Goal: Task Accomplishment & Management: Use online tool/utility

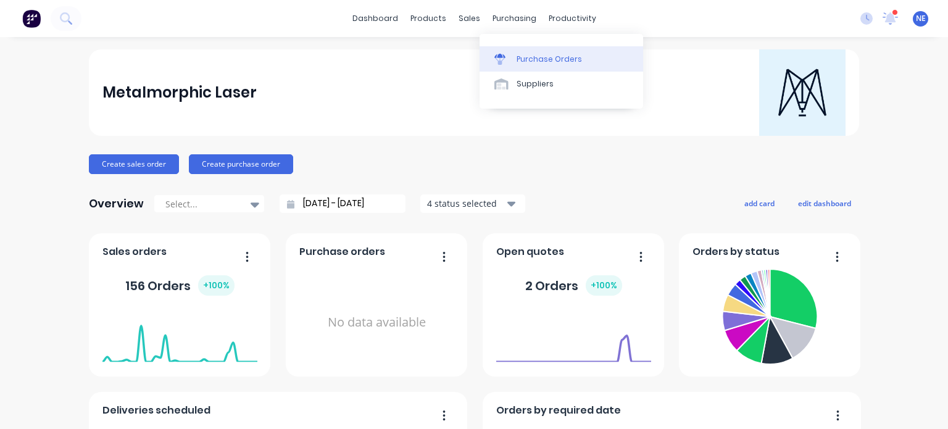
click at [547, 62] on div "Purchase Orders" at bounding box center [549, 59] width 65 height 11
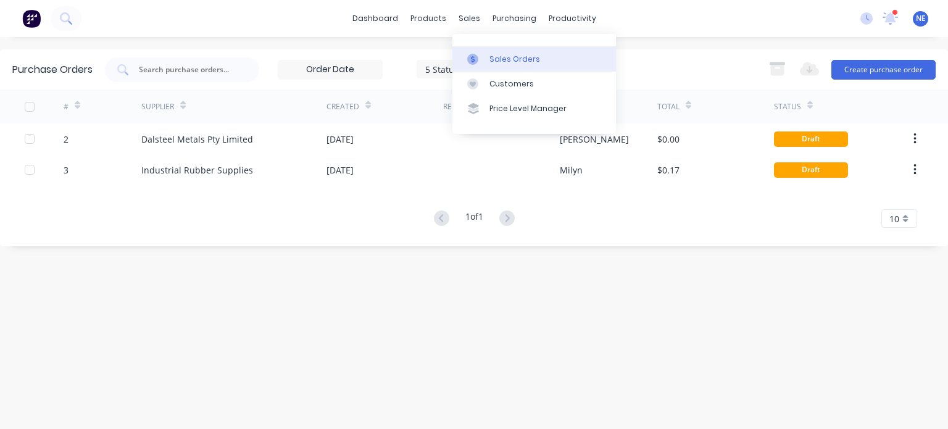
click at [501, 57] on div "Sales Orders" at bounding box center [515, 59] width 51 height 11
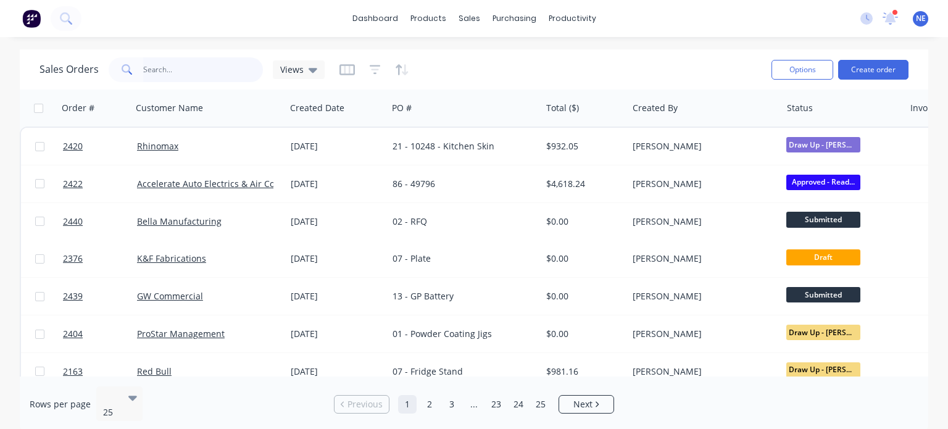
click at [178, 67] on input "text" at bounding box center [203, 69] width 120 height 25
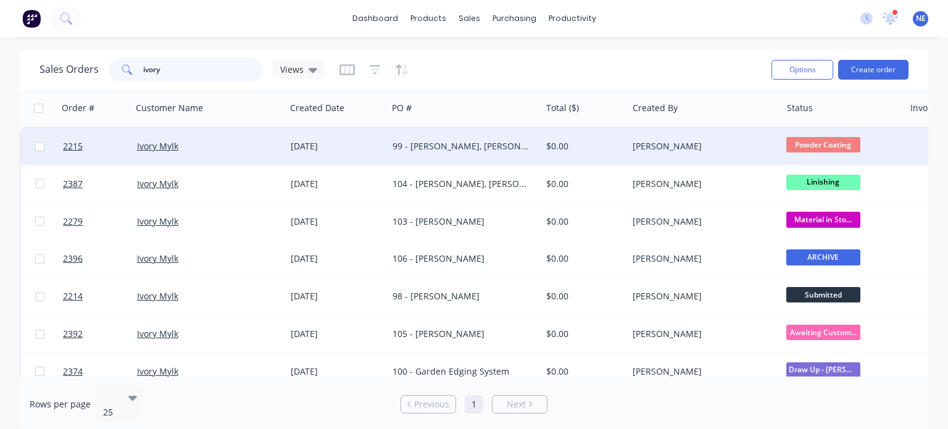
type input "ivory"
click at [477, 150] on div "99 - [PERSON_NAME], [PERSON_NAME], & [PERSON_NAME]" at bounding box center [461, 146] width 136 height 12
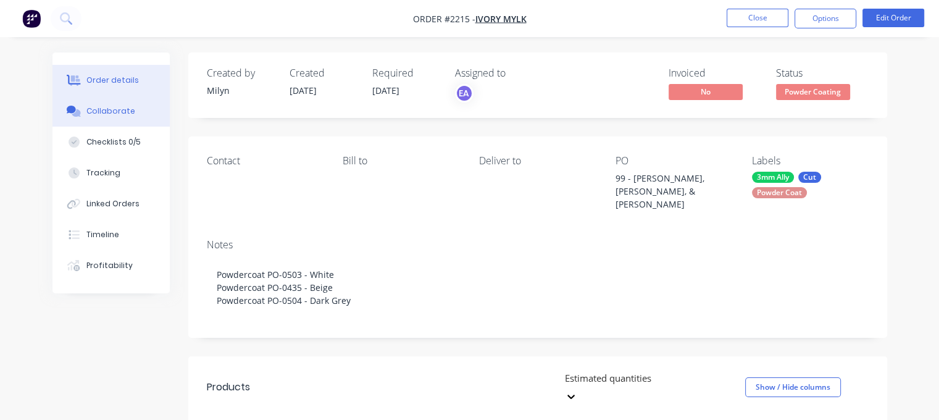
click at [116, 108] on div "Collaborate" at bounding box center [110, 111] width 49 height 11
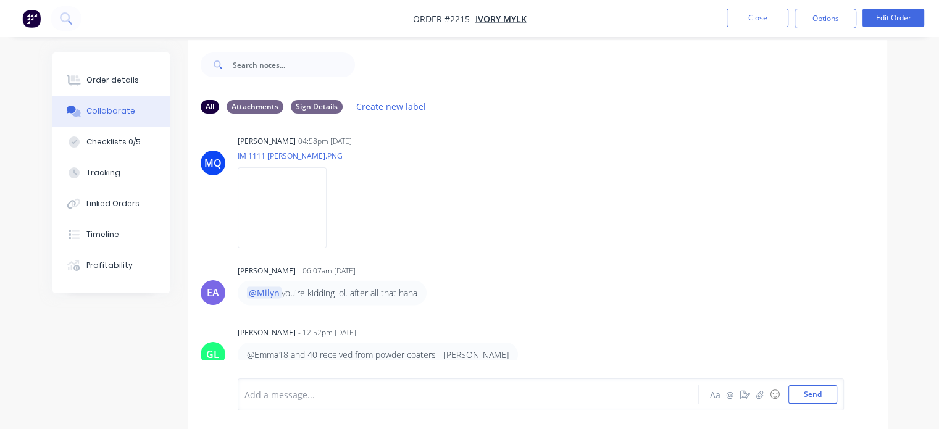
scroll to position [18, 0]
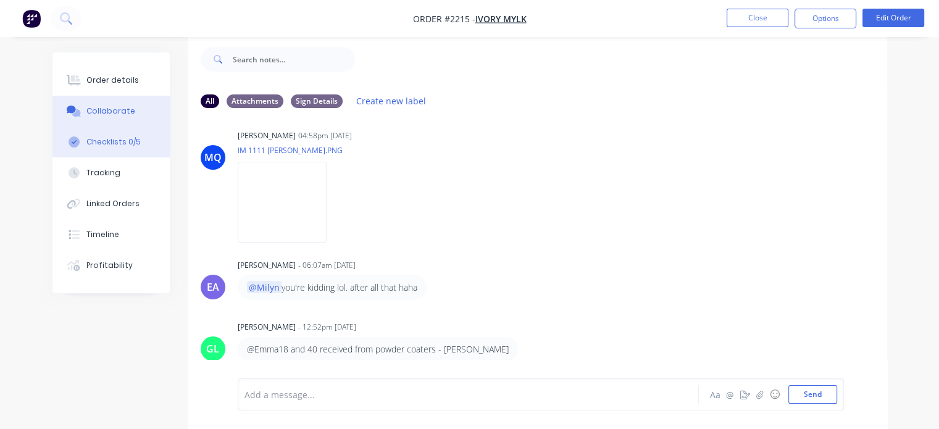
click at [138, 140] on button "Checklists 0/5" at bounding box center [110, 142] width 117 height 31
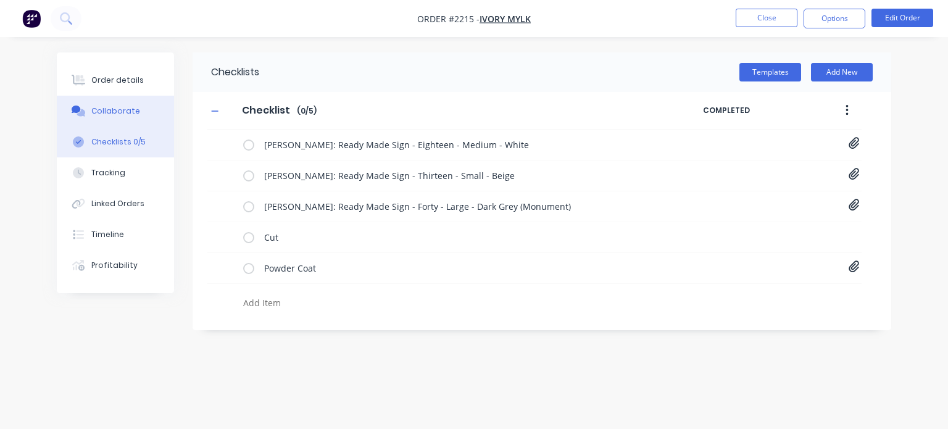
click at [121, 109] on div "Collaborate" at bounding box center [115, 111] width 49 height 11
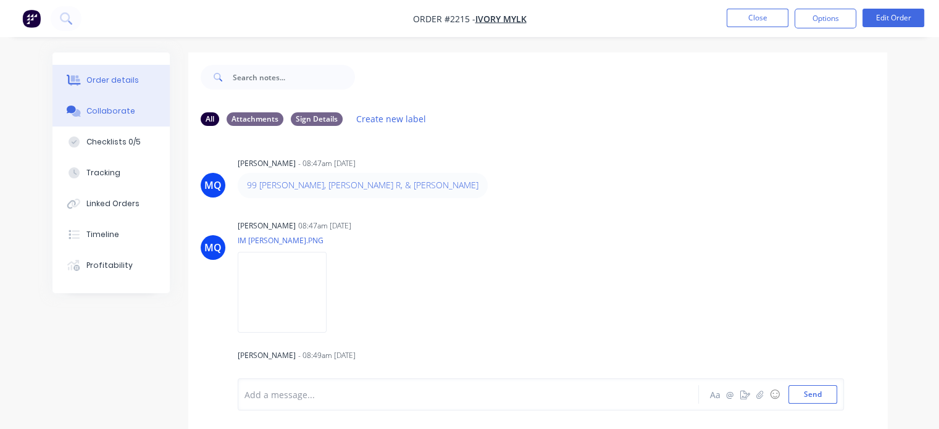
drag, startPoint x: 112, startPoint y: 65, endPoint x: 120, endPoint y: 81, distance: 18.2
click at [112, 65] on button "Order details" at bounding box center [110, 80] width 117 height 31
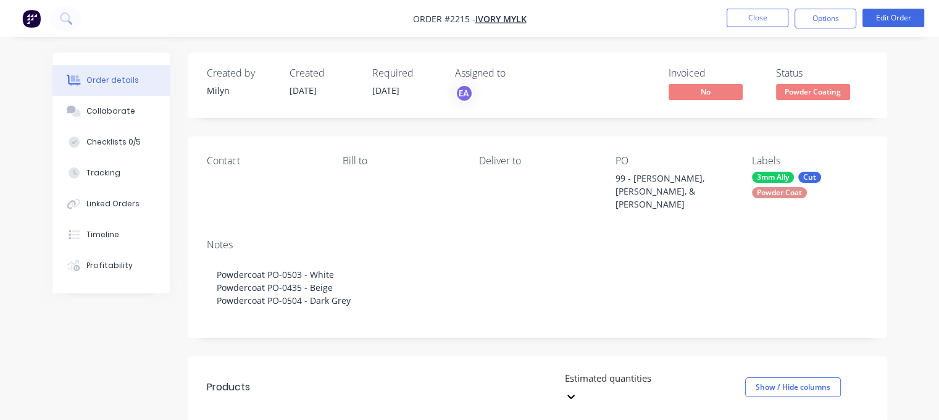
click at [873, 276] on div "Notes Powdercoat PO-0503 - White Powdercoat PO-0435 - Beige Powdercoat PO-0504 …" at bounding box center [537, 283] width 699 height 109
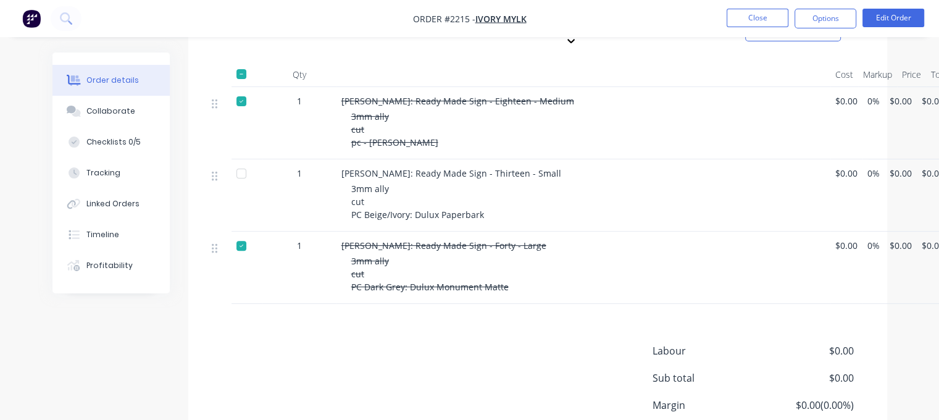
scroll to position [429, 0]
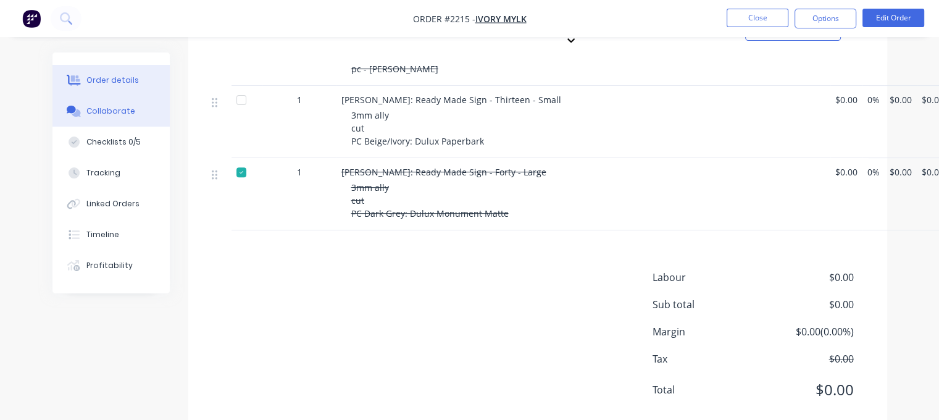
click at [136, 115] on button "Collaborate" at bounding box center [110, 111] width 117 height 31
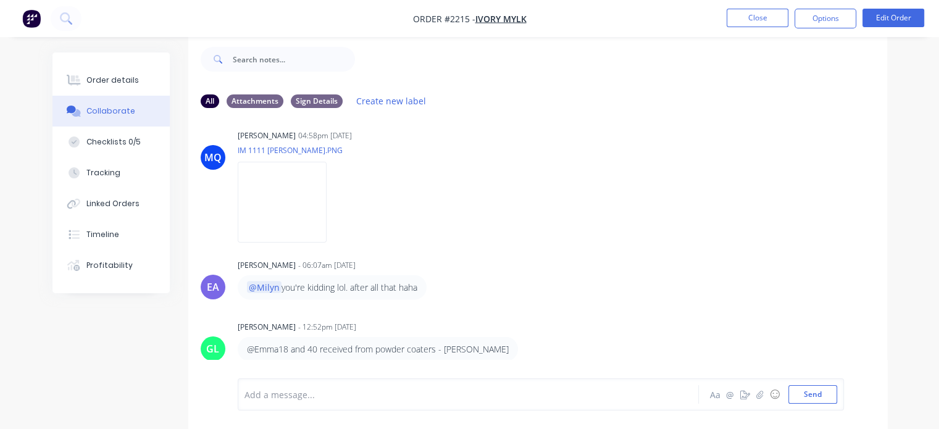
scroll to position [2190, 0]
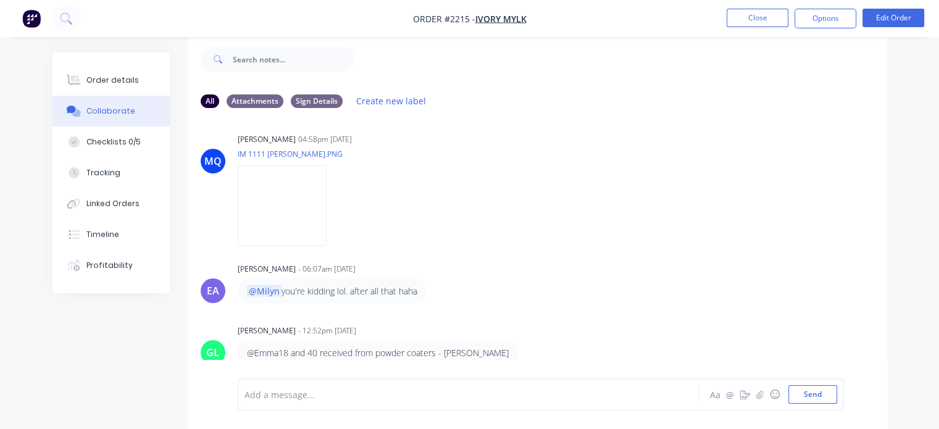
click at [909, 222] on div "Order details Collaborate Checklists 0/5 Tracking Linked Orders Timeline Profit…" at bounding box center [469, 206] width 939 height 448
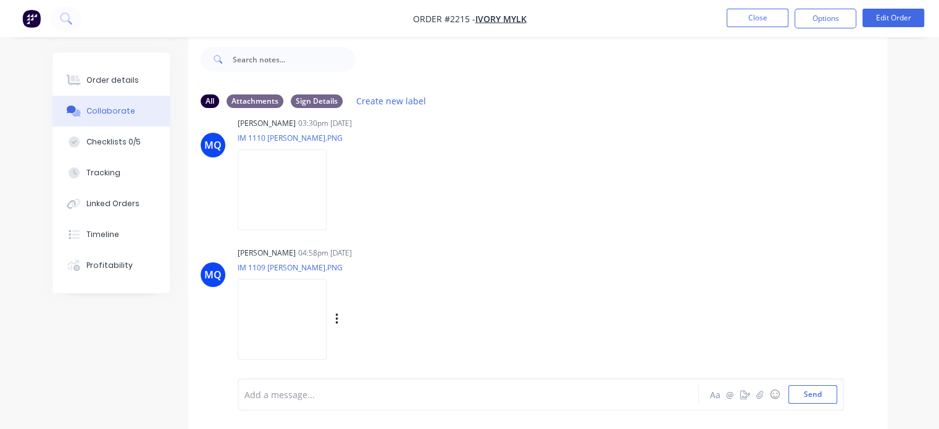
scroll to position [2194, 0]
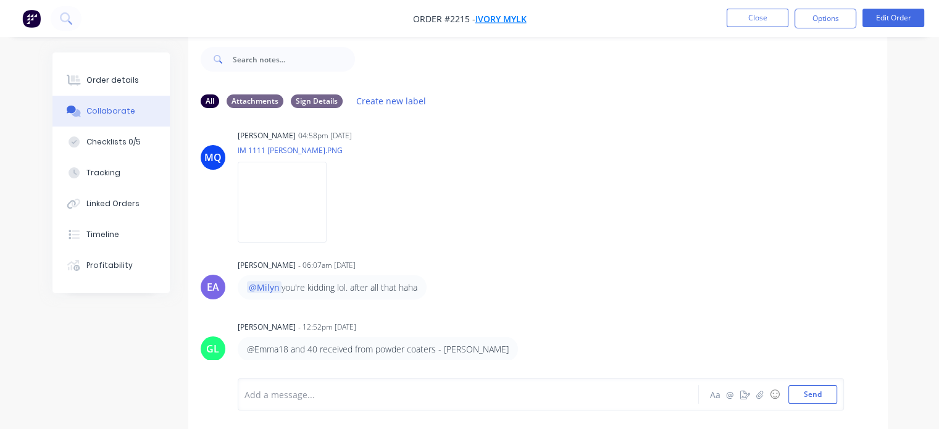
click at [510, 22] on span "Ivory Mylk" at bounding box center [500, 19] width 51 height 12
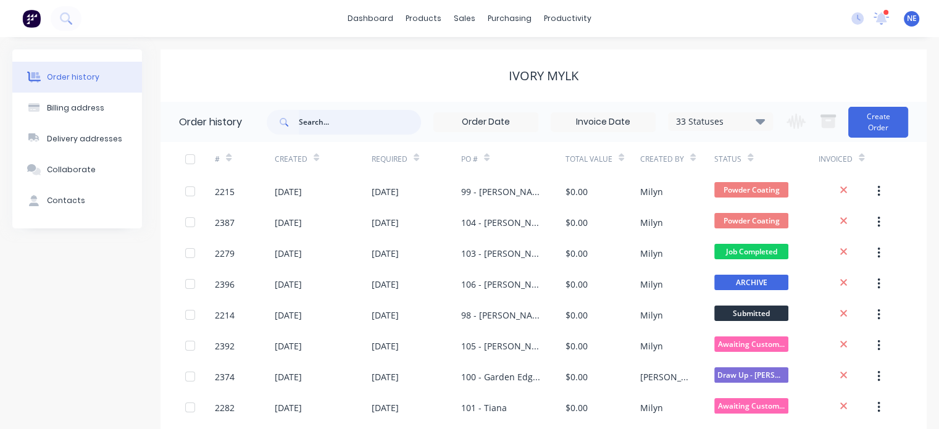
click at [306, 120] on input "text" at bounding box center [360, 122] width 122 height 25
click at [74, 73] on div "Order history" at bounding box center [73, 77] width 52 height 11
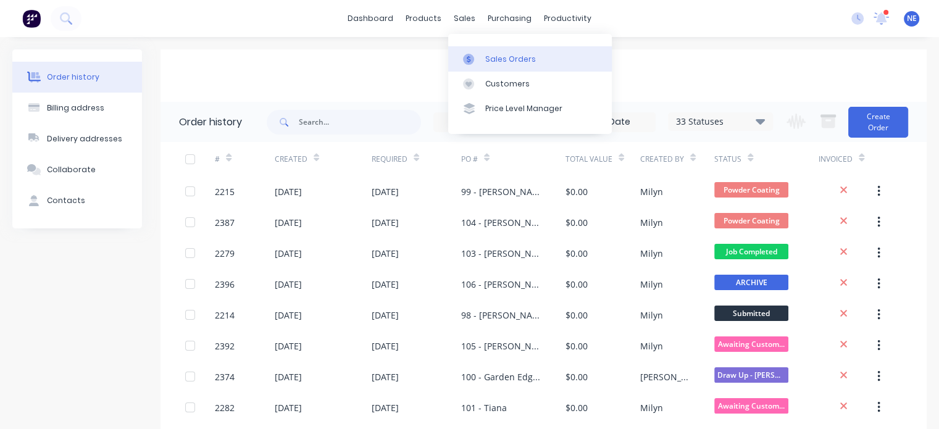
click at [483, 63] on link "Sales Orders" at bounding box center [530, 58] width 164 height 25
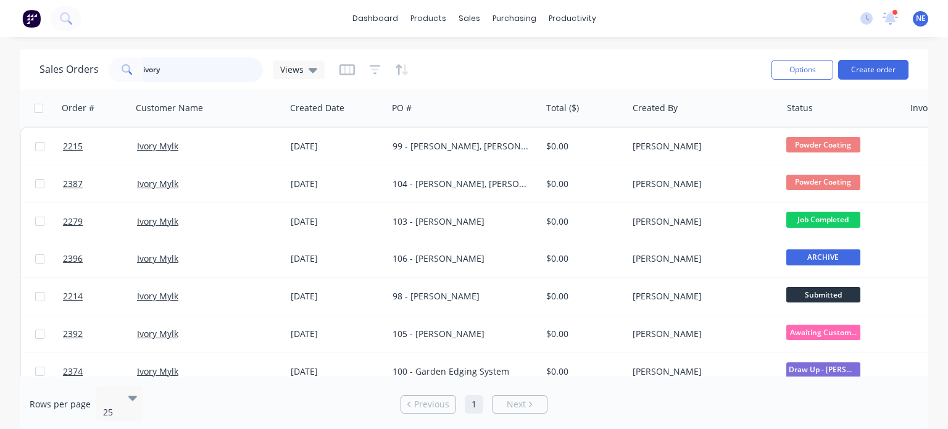
click at [188, 73] on input "ivory" at bounding box center [203, 69] width 120 height 25
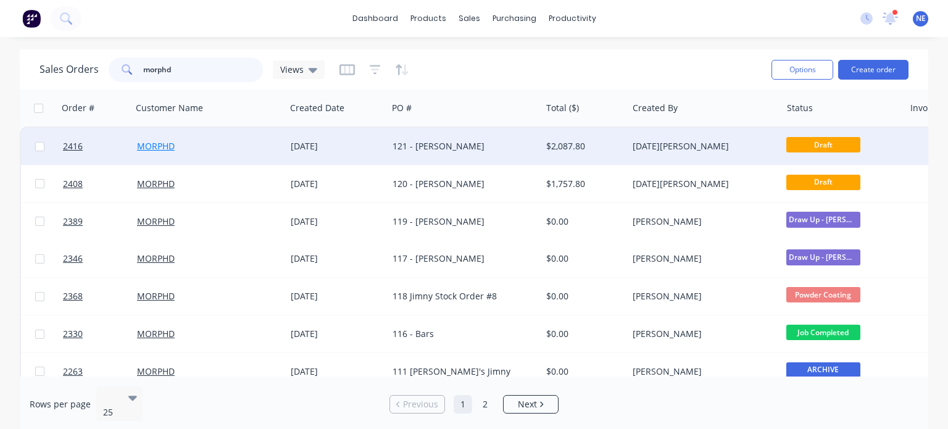
type input "morphd"
click at [169, 148] on link "MORPHD" at bounding box center [156, 146] width 38 height 12
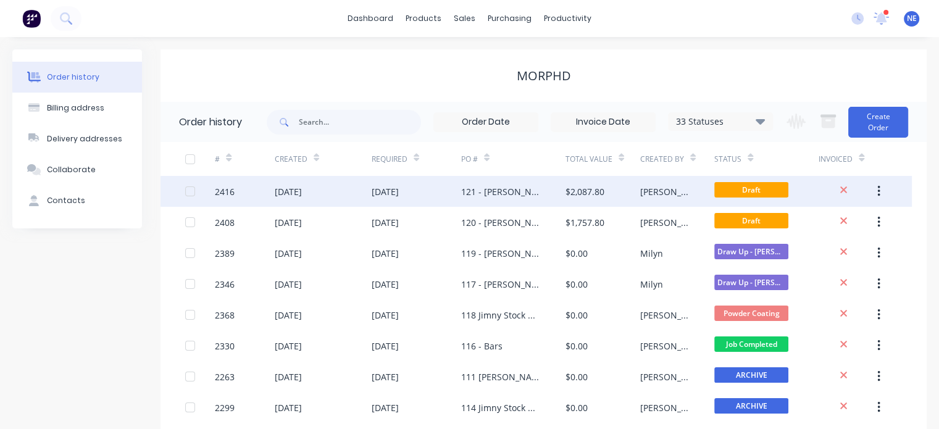
click at [493, 190] on div "121 - [PERSON_NAME]" at bounding box center [501, 191] width 80 height 13
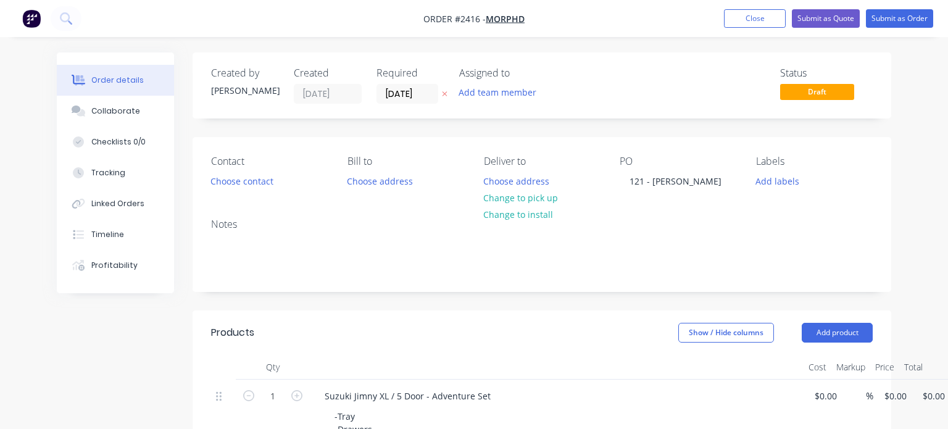
type input "$1,898.00"
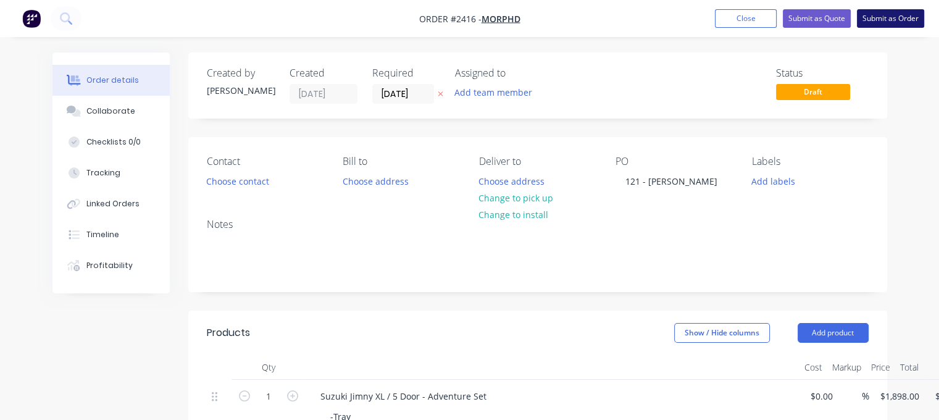
click at [886, 24] on button "Submit as Order" at bounding box center [890, 18] width 67 height 19
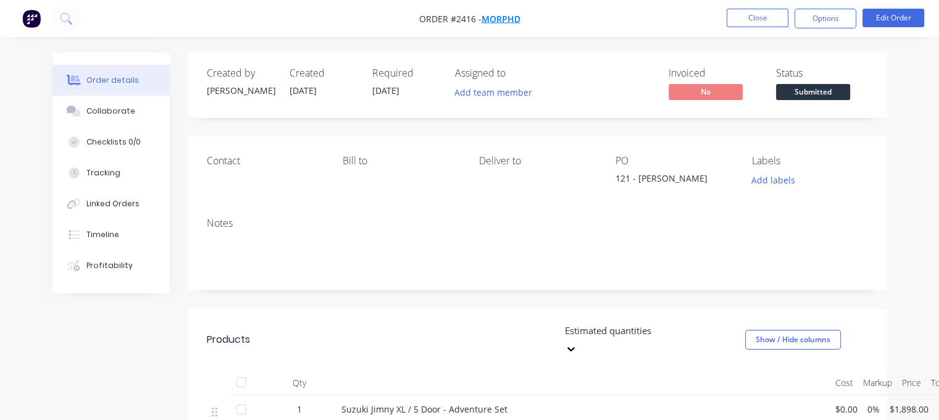
click at [505, 19] on span "MORPHD" at bounding box center [501, 19] width 39 height 12
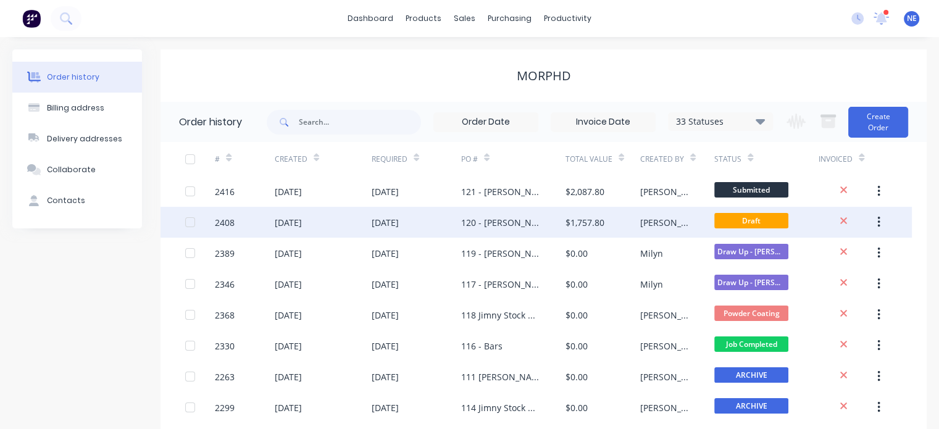
click at [411, 233] on div "[DATE]" at bounding box center [417, 222] width 90 height 31
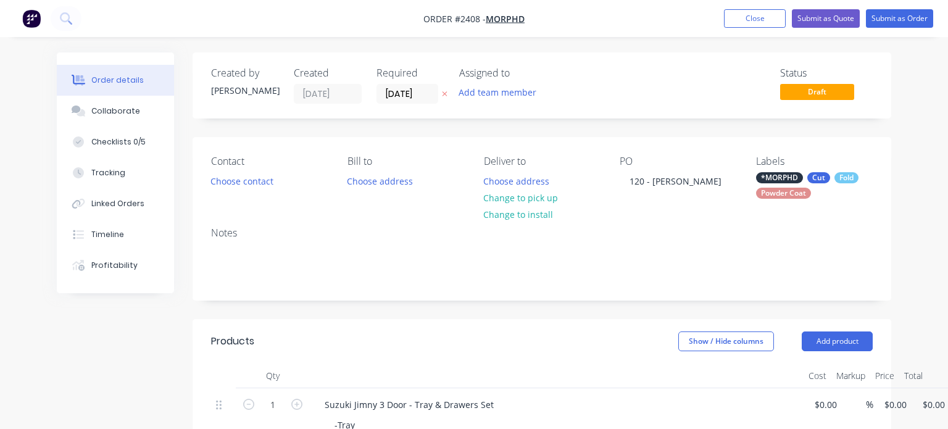
type input "$1,598.00"
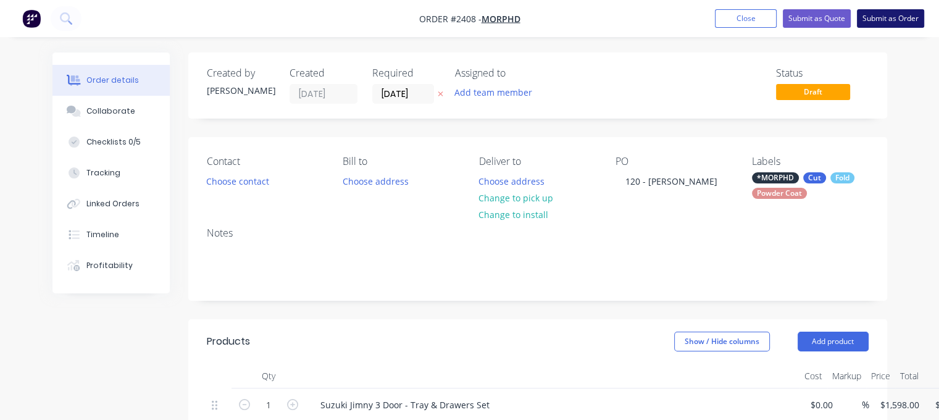
click at [888, 18] on button "Submit as Order" at bounding box center [890, 18] width 67 height 19
